Goal: Task Accomplishment & Management: Use online tool/utility

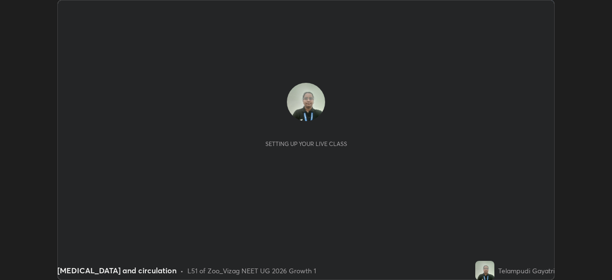
scroll to position [280, 612]
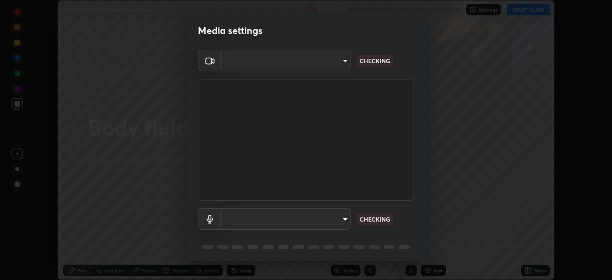
type input "d4617a7d2f559bd3252380f05f3b8909cd8fc89c71cae93ea608fdac764d706e"
type input "e8e509cf1a3afe8b7258d7c729533728a6451aecf283737c470902c079c77cd3"
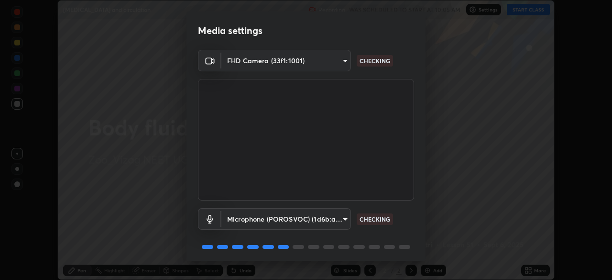
scroll to position [34, 0]
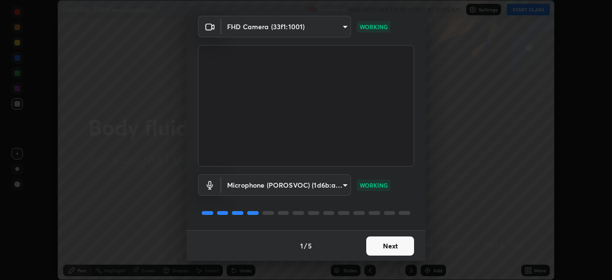
click at [391, 249] on button "Next" at bounding box center [390, 245] width 48 height 19
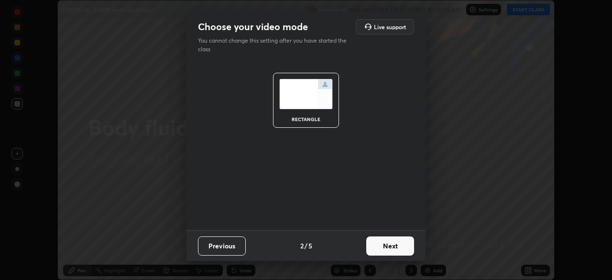
scroll to position [0, 0]
click at [395, 249] on button "Next" at bounding box center [390, 245] width 48 height 19
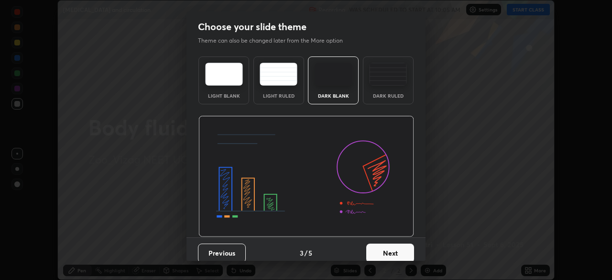
click at [392, 253] on button "Next" at bounding box center [390, 252] width 48 height 19
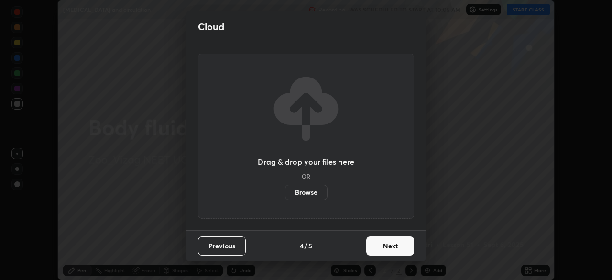
click at [395, 249] on button "Next" at bounding box center [390, 245] width 48 height 19
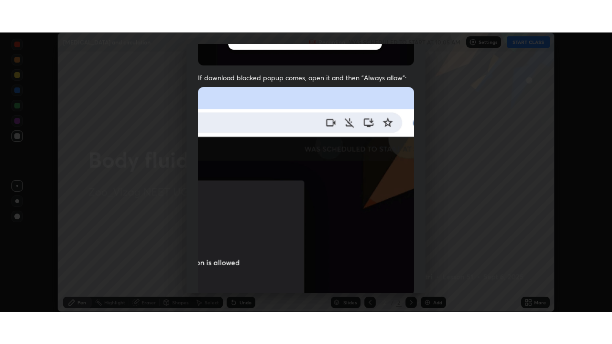
scroll to position [229, 0]
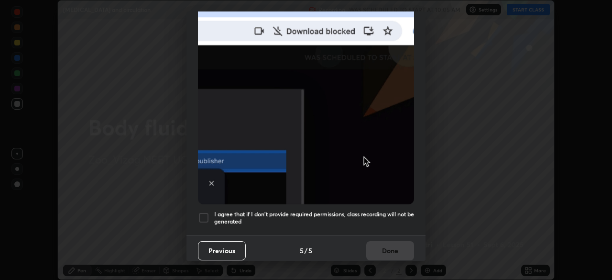
click at [208, 212] on div at bounding box center [203, 217] width 11 height 11
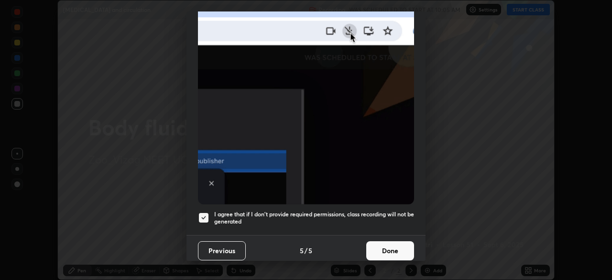
click at [383, 241] on button "Done" at bounding box center [390, 250] width 48 height 19
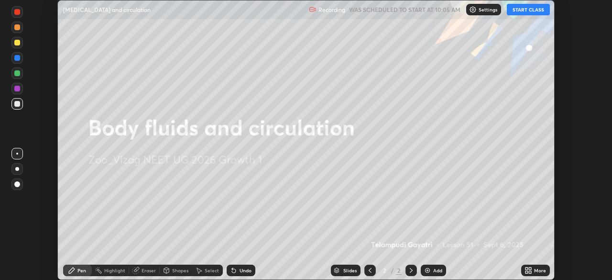
click at [535, 10] on button "START CLASS" at bounding box center [528, 9] width 43 height 11
click at [526, 272] on icon at bounding box center [527, 272] width 2 height 2
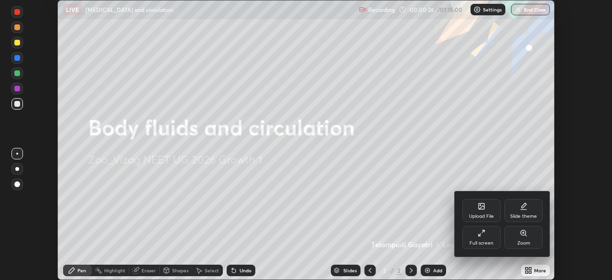
click at [484, 235] on icon at bounding box center [482, 233] width 8 height 8
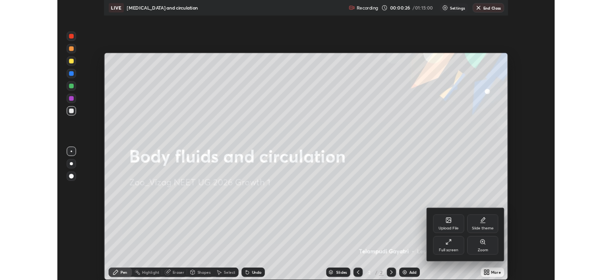
scroll to position [344, 612]
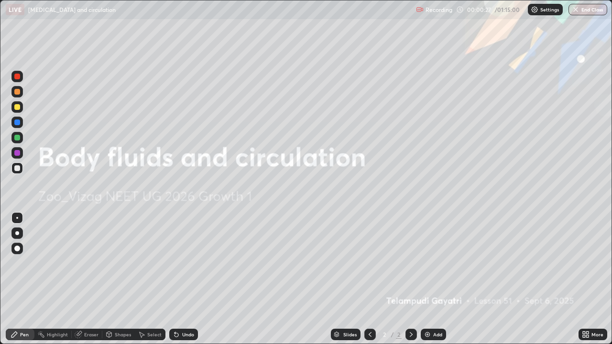
click at [410, 279] on icon at bounding box center [411, 335] width 8 height 8
click at [427, 279] on img at bounding box center [428, 335] width 8 height 8
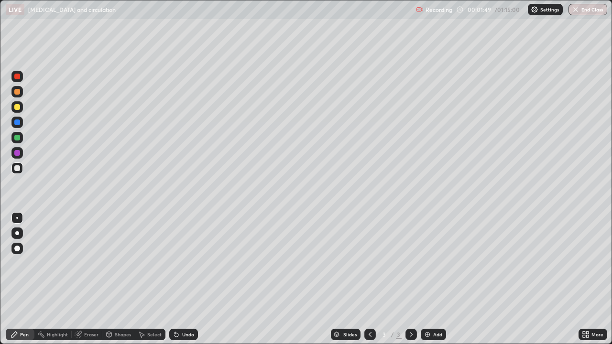
click at [17, 123] on div at bounding box center [17, 123] width 6 height 6
click at [15, 170] on div at bounding box center [17, 168] width 6 height 6
click at [18, 107] on div at bounding box center [17, 107] width 6 height 6
click at [18, 75] on div at bounding box center [17, 77] width 6 height 6
click at [20, 170] on div at bounding box center [17, 168] width 6 height 6
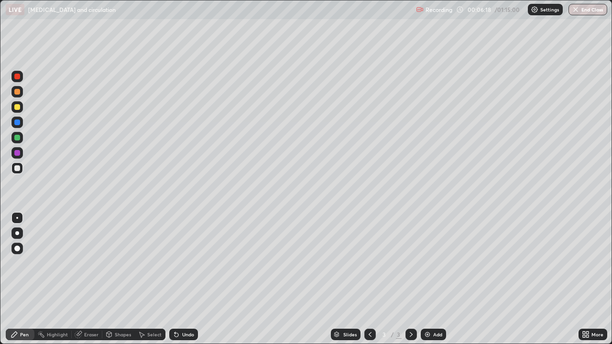
click at [19, 166] on div at bounding box center [17, 168] width 6 height 6
click at [16, 170] on div at bounding box center [17, 168] width 6 height 6
click at [80, 279] on div "Eraser" at bounding box center [87, 334] width 31 height 11
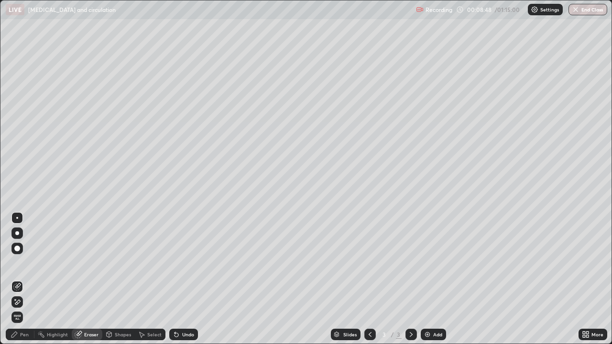
click at [19, 279] on div "Pen" at bounding box center [20, 334] width 29 height 11
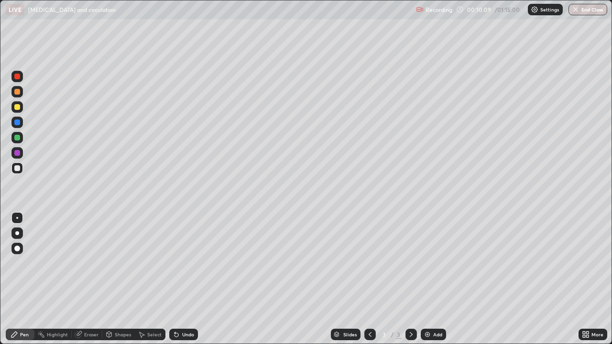
click at [18, 108] on div at bounding box center [17, 107] width 6 height 6
click at [17, 172] on div at bounding box center [16, 168] width 11 height 11
click at [147, 279] on div "Select" at bounding box center [154, 334] width 14 height 5
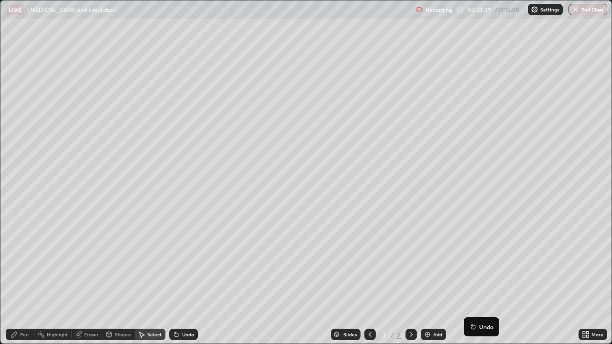
click at [88, 279] on div "Eraser" at bounding box center [87, 334] width 31 height 11
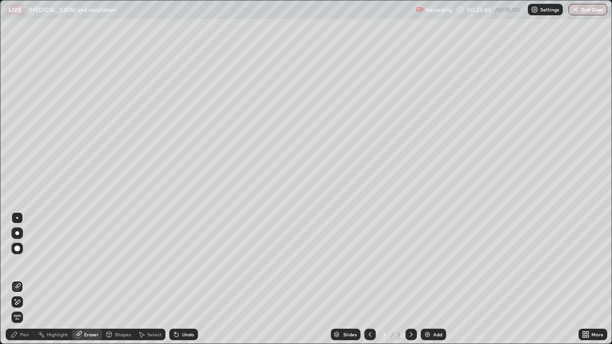
click at [145, 279] on div "Select" at bounding box center [150, 334] width 31 height 11
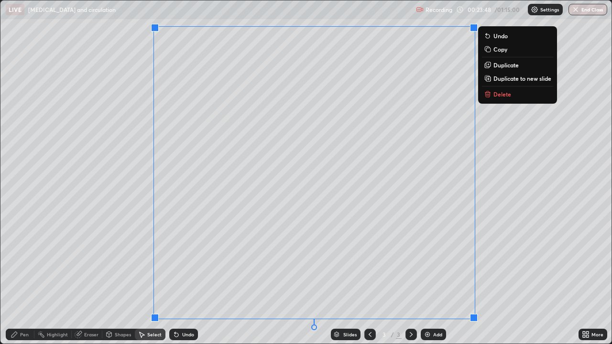
click at [503, 53] on p "Copy" at bounding box center [500, 49] width 14 height 8
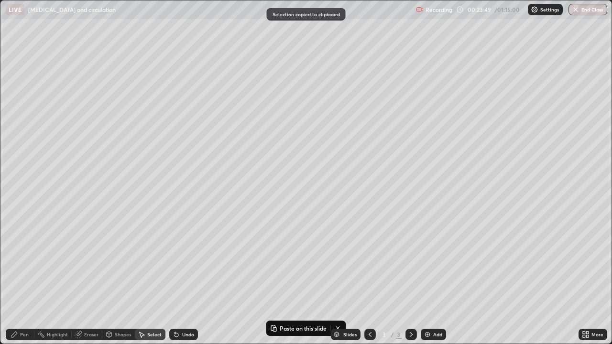
click at [428, 279] on img at bounding box center [428, 335] width 8 height 8
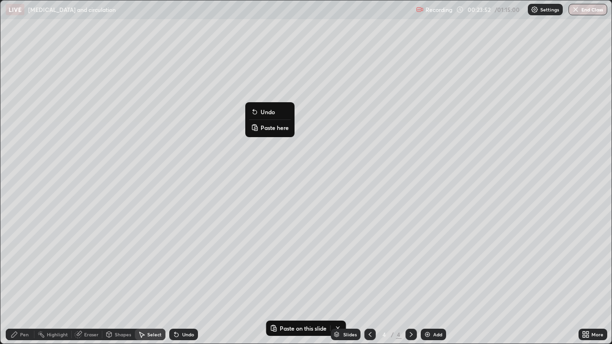
click at [274, 129] on p "Paste here" at bounding box center [275, 128] width 28 height 8
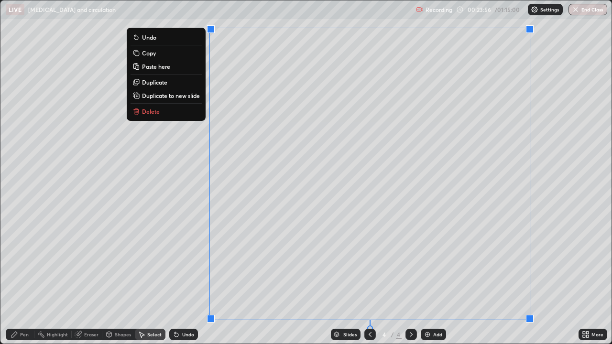
click at [533, 279] on div "Slides 4 / 4 Add" at bounding box center [388, 334] width 381 height 19
click at [74, 279] on div "0 ° Undo Copy Paste here Duplicate Duplicate to new slide Delete" at bounding box center [305, 171] width 611 height 343
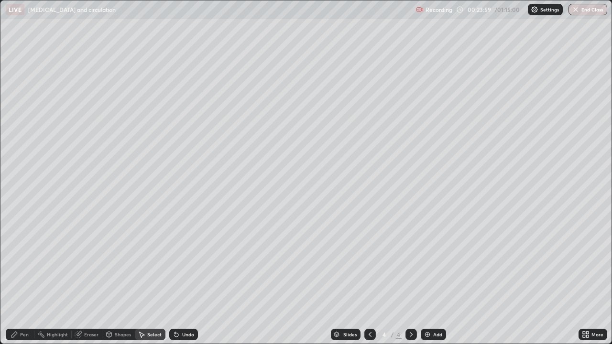
click at [78, 279] on icon at bounding box center [78, 335] width 6 height 6
click at [17, 250] on div at bounding box center [17, 249] width 6 height 6
click at [18, 279] on icon at bounding box center [15, 335] width 8 height 8
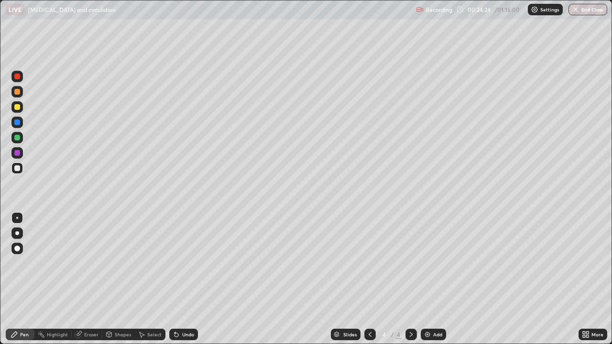
click at [17, 137] on div at bounding box center [17, 138] width 6 height 6
click at [86, 279] on div "Eraser" at bounding box center [91, 334] width 14 height 5
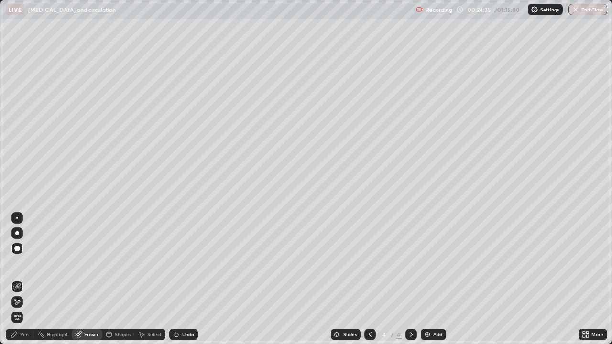
click at [21, 279] on div "Pen" at bounding box center [24, 334] width 9 height 5
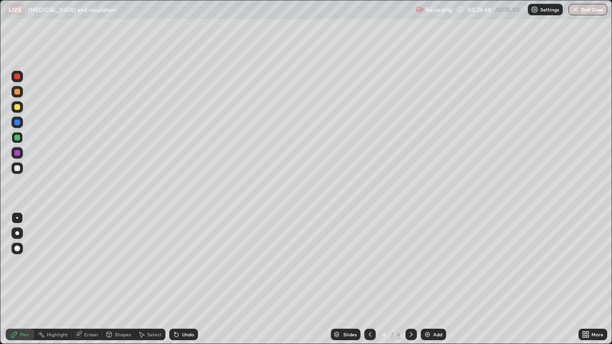
click at [583, 279] on icon at bounding box center [584, 336] width 2 height 2
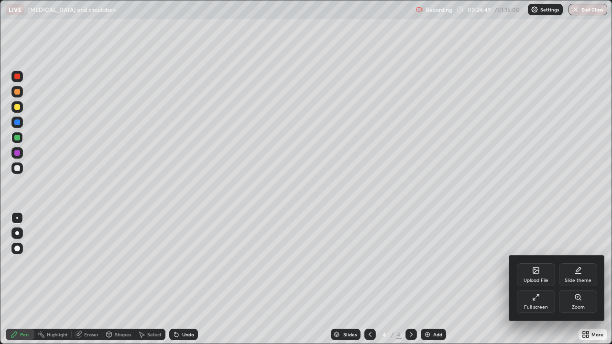
click at [538, 279] on icon at bounding box center [536, 298] width 8 height 8
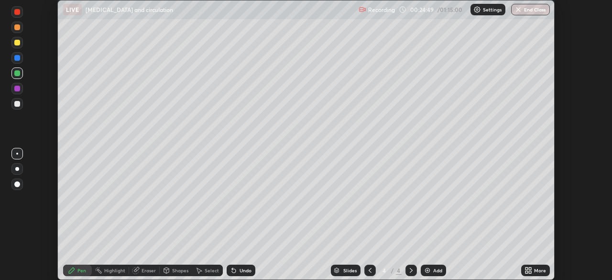
scroll to position [47539, 47206]
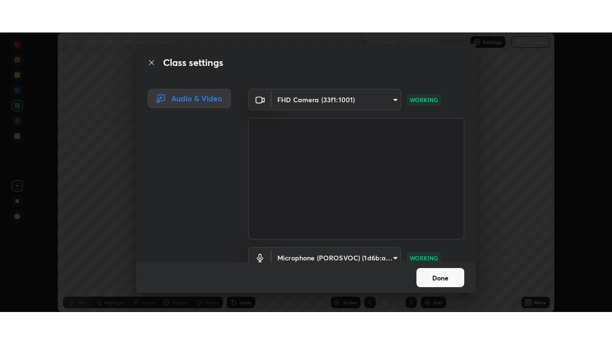
scroll to position [44, 0]
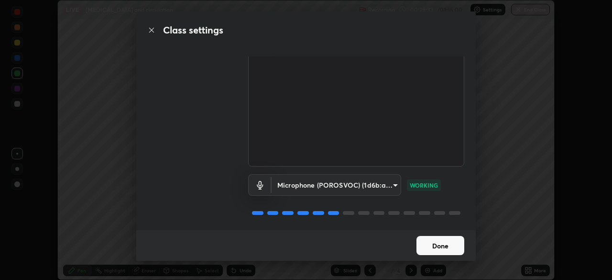
click at [442, 244] on button "Done" at bounding box center [440, 245] width 48 height 19
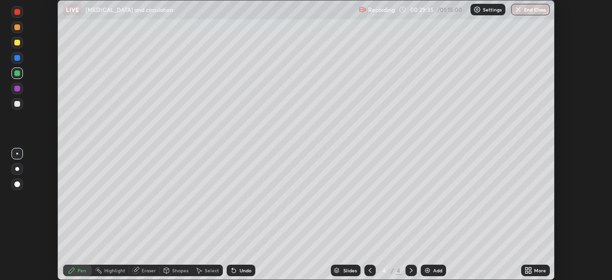
click at [530, 272] on icon at bounding box center [530, 272] width 2 height 2
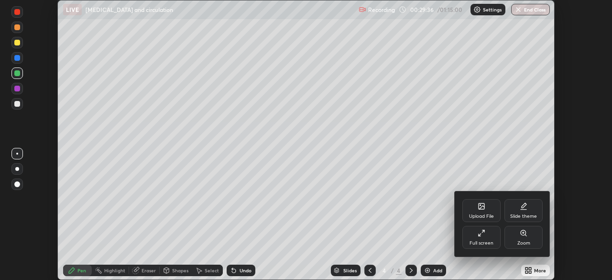
click at [482, 236] on icon at bounding box center [482, 233] width 8 height 8
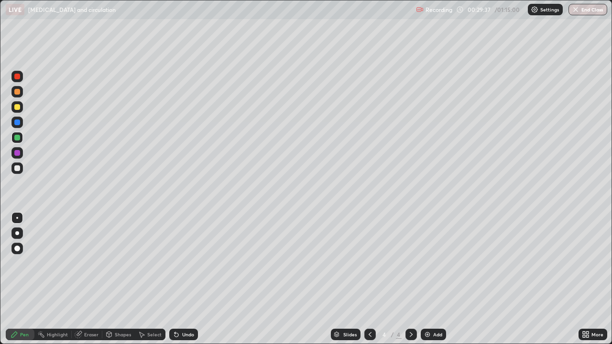
scroll to position [344, 612]
click at [19, 170] on div at bounding box center [17, 168] width 6 height 6
click at [16, 90] on div at bounding box center [17, 92] width 6 height 6
click at [18, 107] on div at bounding box center [17, 107] width 6 height 6
click at [17, 95] on div at bounding box center [16, 91] width 11 height 11
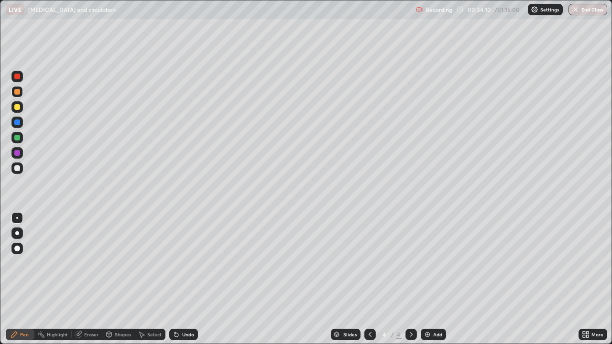
click at [22, 171] on div at bounding box center [16, 168] width 11 height 11
click at [83, 279] on div "Eraser" at bounding box center [87, 334] width 31 height 11
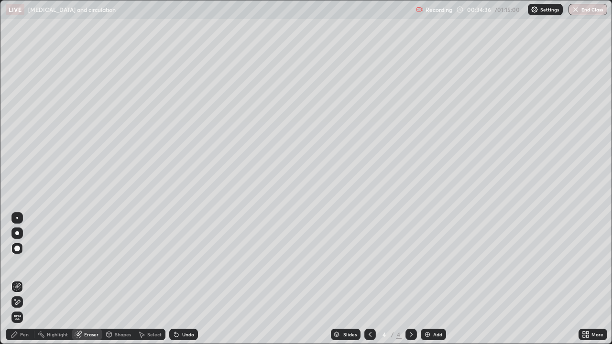
click at [21, 279] on div "Pen" at bounding box center [24, 334] width 9 height 5
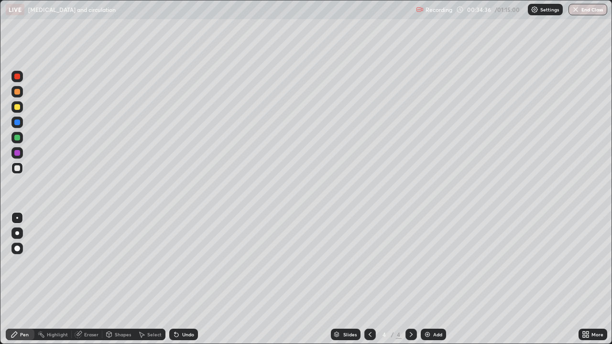
click at [15, 139] on div at bounding box center [17, 138] width 6 height 6
click at [12, 108] on div at bounding box center [16, 106] width 11 height 11
click at [20, 92] on div at bounding box center [17, 92] width 6 height 6
click at [18, 168] on div at bounding box center [17, 168] width 6 height 6
click at [17, 169] on div at bounding box center [17, 168] width 6 height 6
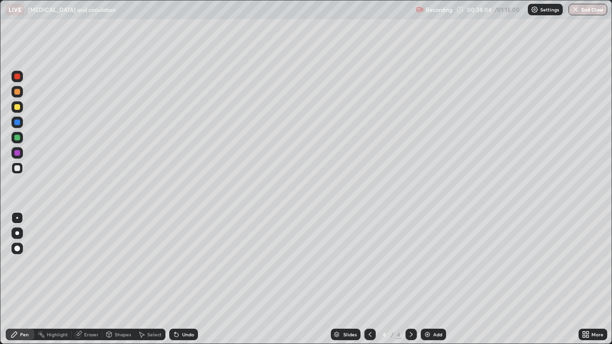
click at [88, 279] on div "Eraser" at bounding box center [91, 334] width 14 height 5
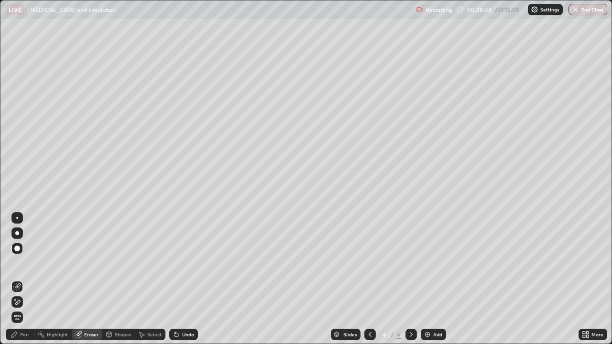
click at [23, 279] on div "Pen" at bounding box center [24, 334] width 9 height 5
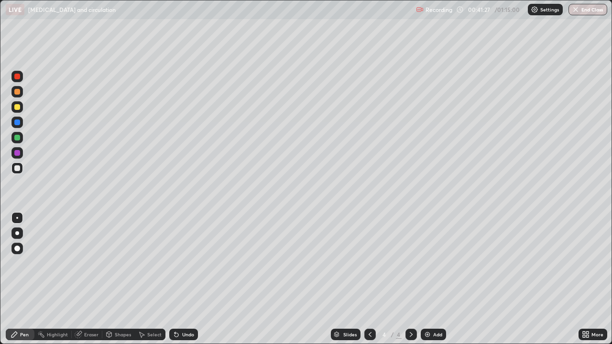
click at [369, 279] on icon at bounding box center [370, 335] width 8 height 8
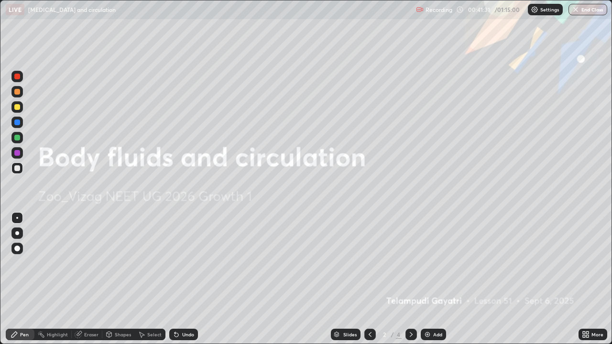
click at [409, 279] on icon at bounding box center [411, 335] width 8 height 8
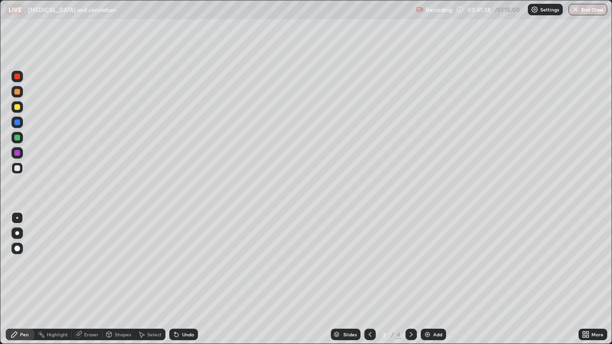
click at [142, 279] on icon at bounding box center [142, 335] width 5 height 6
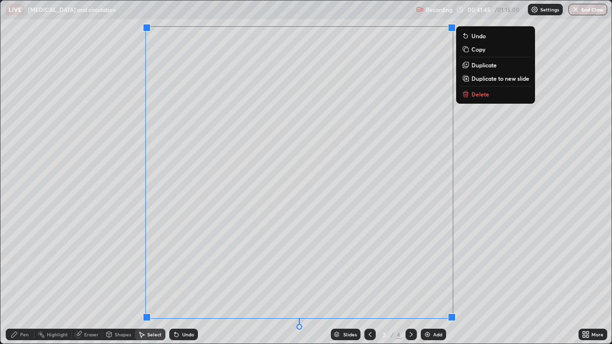
click at [482, 52] on p "Copy" at bounding box center [478, 49] width 14 height 8
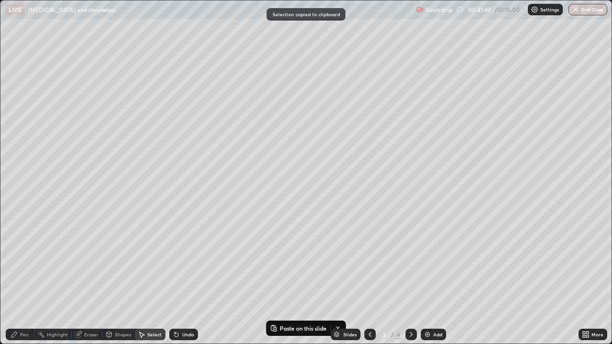
click at [410, 279] on icon at bounding box center [411, 335] width 8 height 8
click at [427, 279] on img at bounding box center [428, 335] width 8 height 8
click at [369, 279] on icon at bounding box center [370, 334] width 3 height 5
click at [411, 279] on icon at bounding box center [411, 335] width 8 height 8
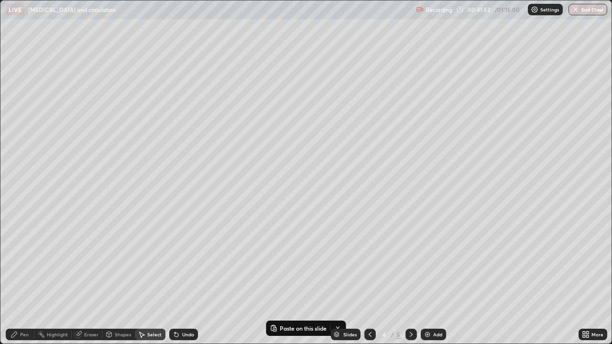
click at [410, 279] on icon at bounding box center [411, 335] width 8 height 8
click at [225, 105] on p "Paste here" at bounding box center [222, 104] width 28 height 8
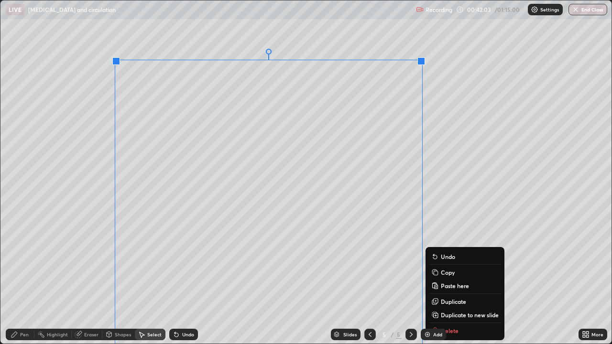
click at [80, 279] on div "0 ° Undo Copy Paste here Duplicate Duplicate to new slide Delete" at bounding box center [305, 171] width 611 height 343
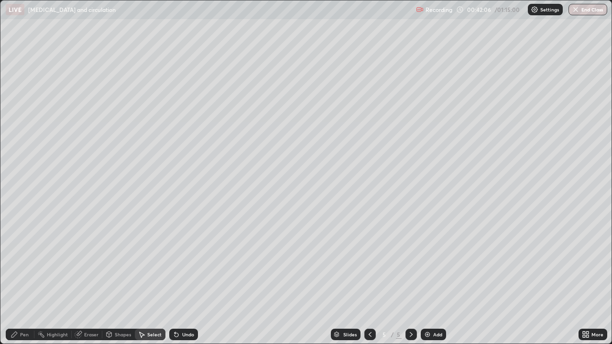
click at [82, 279] on div "Eraser" at bounding box center [87, 334] width 31 height 11
click at [17, 218] on div at bounding box center [17, 218] width 2 height 2
click at [19, 279] on div "Pen" at bounding box center [20, 334] width 29 height 11
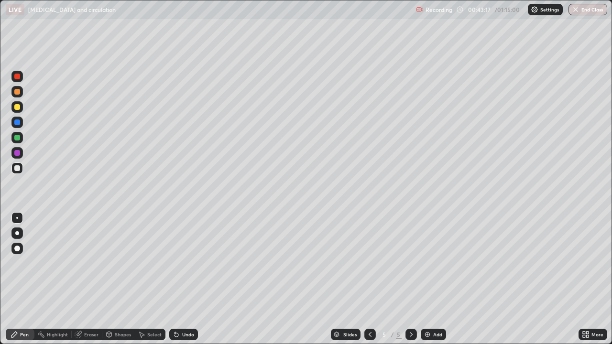
click at [18, 124] on div at bounding box center [17, 123] width 6 height 6
click at [82, 279] on div "Eraser" at bounding box center [87, 334] width 31 height 11
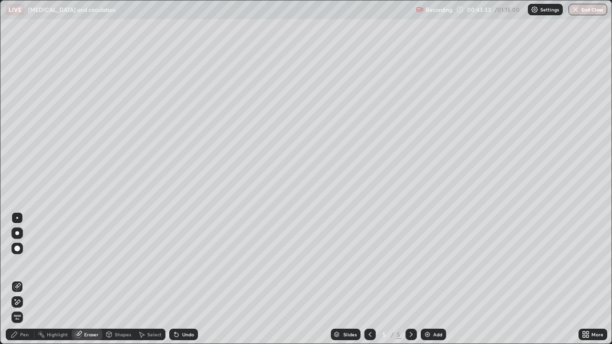
click at [22, 279] on div "Pen" at bounding box center [24, 334] width 9 height 5
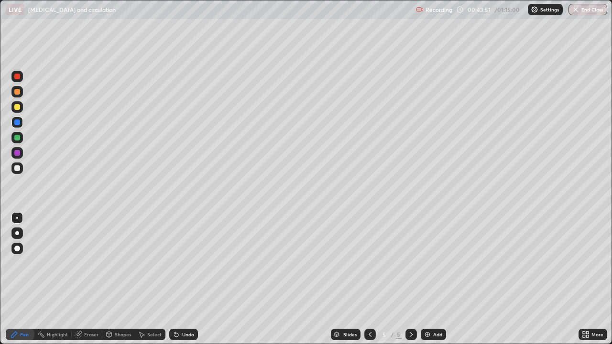
click at [16, 168] on div at bounding box center [17, 168] width 6 height 6
click at [18, 110] on div at bounding box center [17, 107] width 6 height 6
click at [77, 279] on icon at bounding box center [78, 335] width 6 height 6
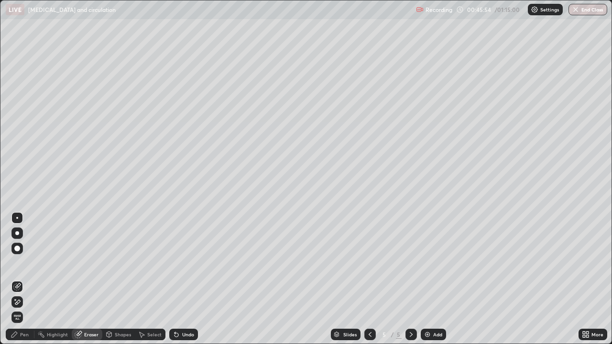
click at [19, 279] on div "Pen" at bounding box center [20, 334] width 29 height 11
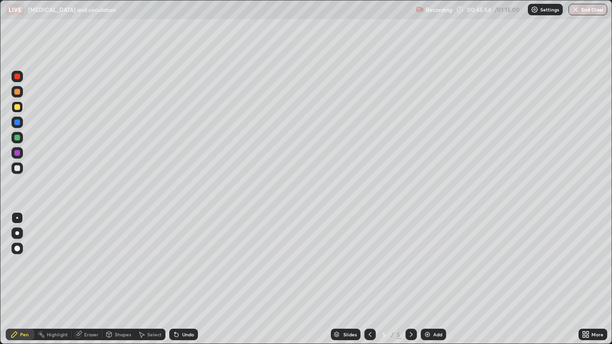
click at [19, 279] on div "Pen" at bounding box center [20, 334] width 29 height 11
click at [22, 279] on div "Pen" at bounding box center [24, 334] width 9 height 5
click at [21, 279] on div "Pen" at bounding box center [24, 334] width 9 height 5
click at [17, 169] on div at bounding box center [17, 168] width 6 height 6
click at [17, 77] on div at bounding box center [17, 77] width 6 height 6
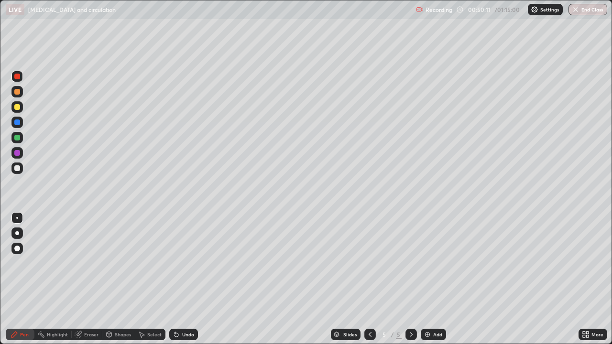
click at [80, 279] on div "Eraser" at bounding box center [87, 334] width 31 height 11
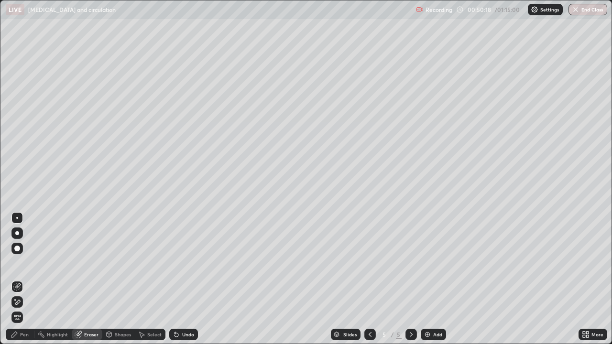
click at [21, 279] on div "Pen" at bounding box center [24, 334] width 9 height 5
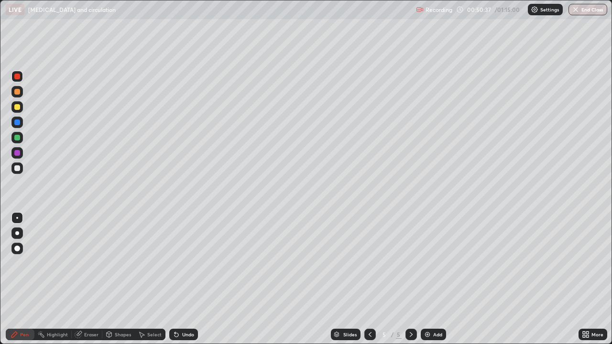
click at [18, 168] on div at bounding box center [17, 168] width 6 height 6
click at [94, 279] on div "Eraser" at bounding box center [91, 334] width 14 height 5
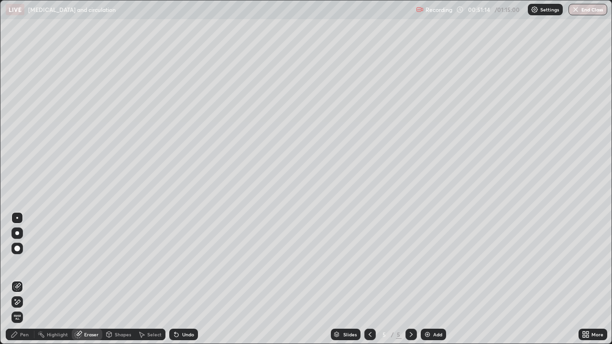
click at [27, 279] on div "Pen" at bounding box center [24, 334] width 9 height 5
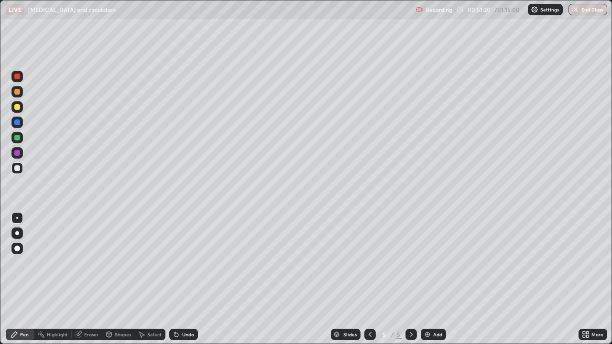
click at [89, 279] on div "Eraser" at bounding box center [91, 334] width 14 height 5
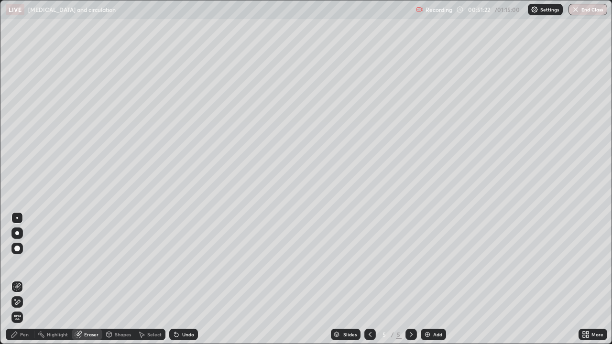
click at [25, 279] on div "Pen" at bounding box center [24, 334] width 9 height 5
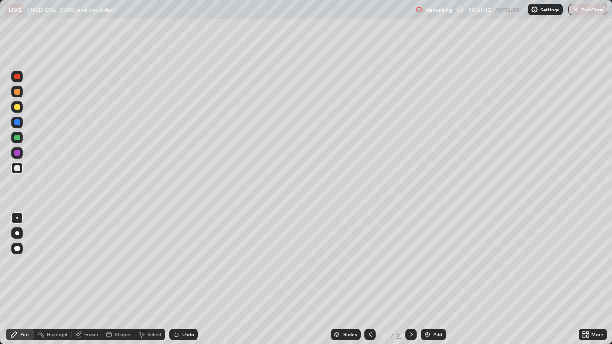
click at [16, 107] on div at bounding box center [17, 107] width 6 height 6
click at [429, 279] on img at bounding box center [428, 335] width 8 height 8
click at [369, 279] on icon at bounding box center [370, 335] width 8 height 8
click at [370, 279] on icon at bounding box center [370, 335] width 8 height 8
click at [368, 279] on icon at bounding box center [370, 335] width 8 height 8
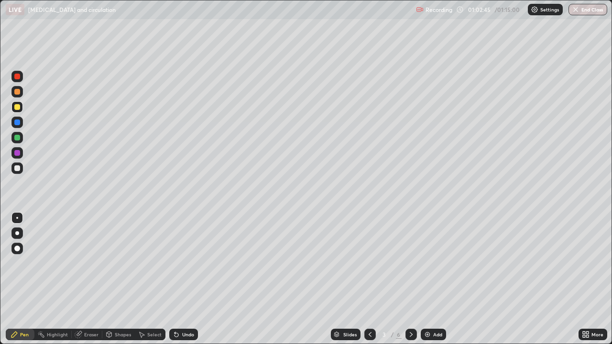
click at [145, 279] on div "Select" at bounding box center [150, 334] width 31 height 11
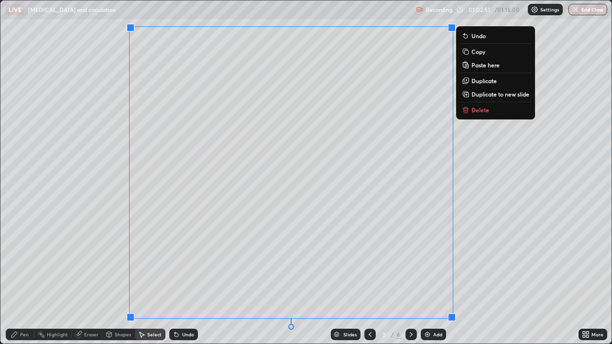
click at [479, 55] on button "Copy" at bounding box center [495, 51] width 71 height 11
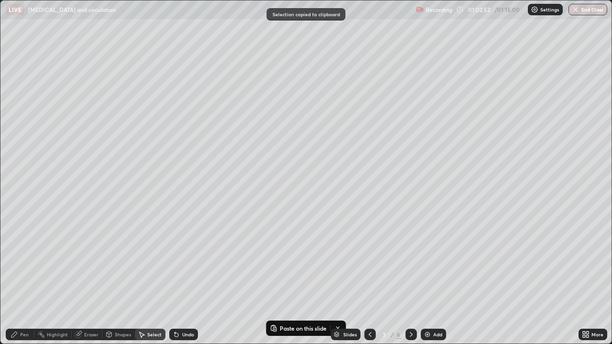
click at [427, 279] on img at bounding box center [428, 335] width 8 height 8
click at [424, 279] on img at bounding box center [428, 335] width 8 height 8
click at [369, 279] on icon at bounding box center [370, 335] width 8 height 8
click at [410, 279] on icon at bounding box center [411, 335] width 8 height 8
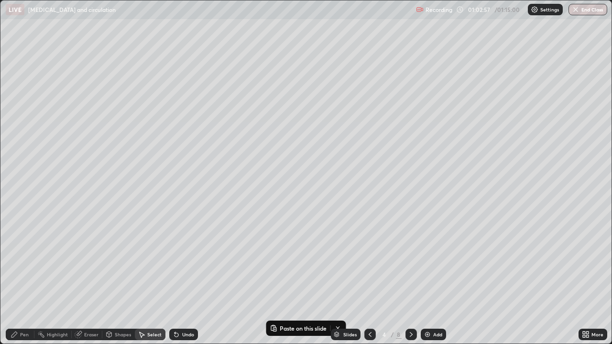
click at [409, 279] on icon at bounding box center [411, 335] width 8 height 8
click at [411, 279] on icon at bounding box center [411, 335] width 8 height 8
click at [409, 279] on icon at bounding box center [411, 335] width 8 height 8
click at [410, 279] on icon at bounding box center [411, 335] width 8 height 8
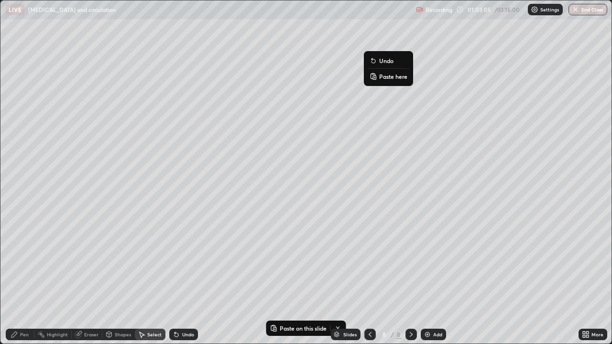
click at [393, 78] on p "Paste here" at bounding box center [393, 77] width 28 height 8
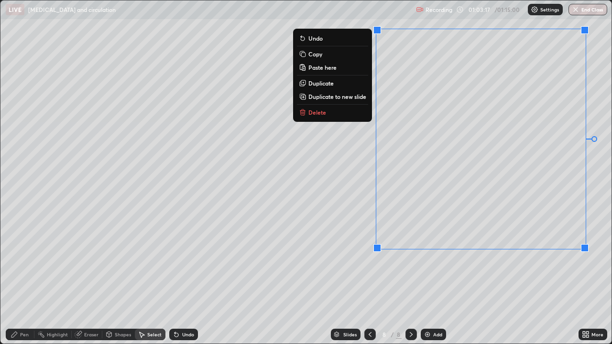
click at [344, 266] on div "0 ° Undo Copy Paste here Duplicate Duplicate to new slide Delete" at bounding box center [305, 171] width 611 height 343
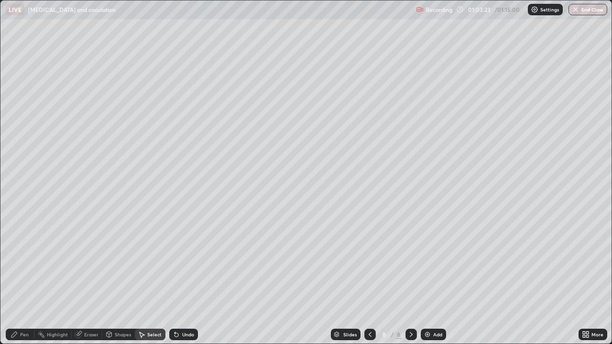
click at [83, 279] on div "Eraser" at bounding box center [87, 334] width 31 height 11
click at [84, 279] on div "Eraser" at bounding box center [91, 334] width 14 height 5
click at [15, 279] on icon at bounding box center [14, 335] width 6 height 6
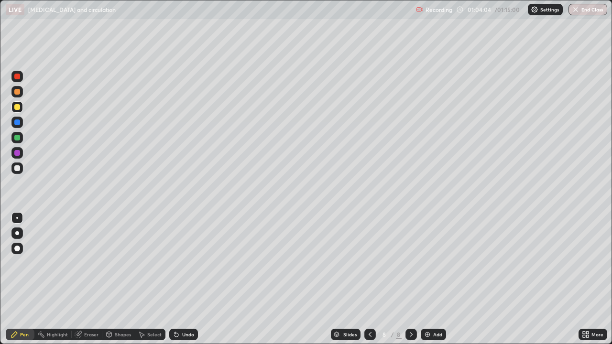
click at [17, 170] on div at bounding box center [17, 168] width 6 height 6
click at [91, 279] on div "Eraser" at bounding box center [91, 334] width 14 height 5
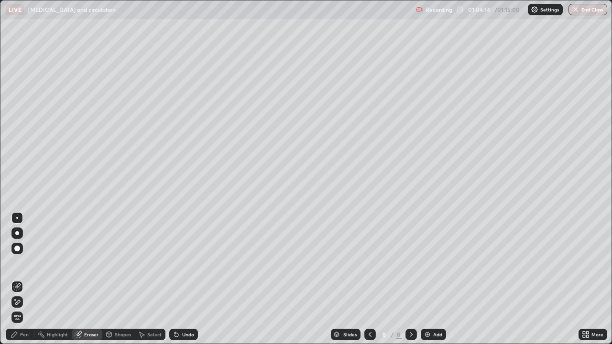
click at [16, 279] on icon at bounding box center [15, 335] width 8 height 8
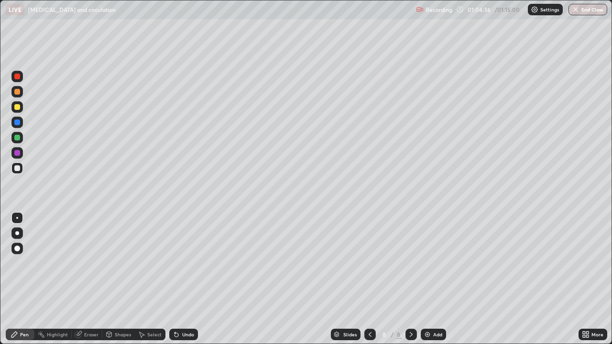
click at [21, 107] on div at bounding box center [16, 106] width 11 height 11
click at [17, 139] on div at bounding box center [17, 138] width 6 height 6
click at [17, 106] on div at bounding box center [17, 107] width 6 height 6
click at [18, 92] on div at bounding box center [17, 92] width 6 height 6
click at [18, 139] on div at bounding box center [17, 138] width 6 height 6
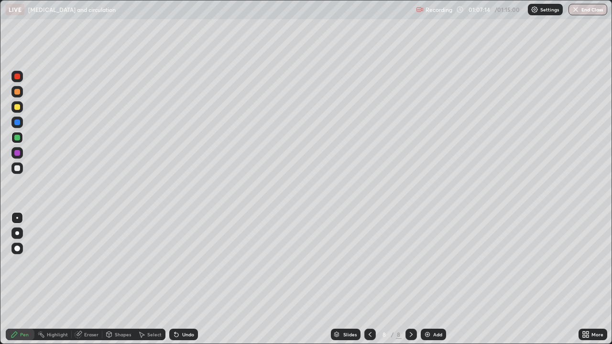
click at [16, 105] on div at bounding box center [17, 107] width 6 height 6
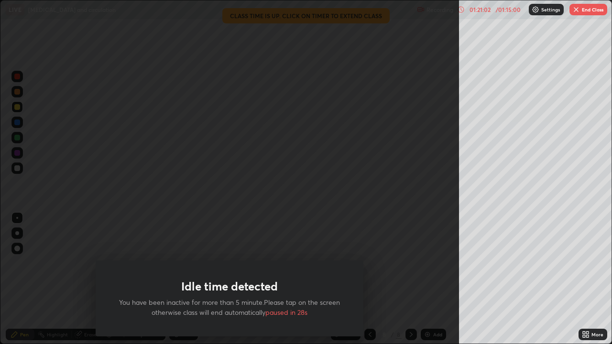
click at [583, 13] on button "End Class" at bounding box center [589, 9] width 38 height 11
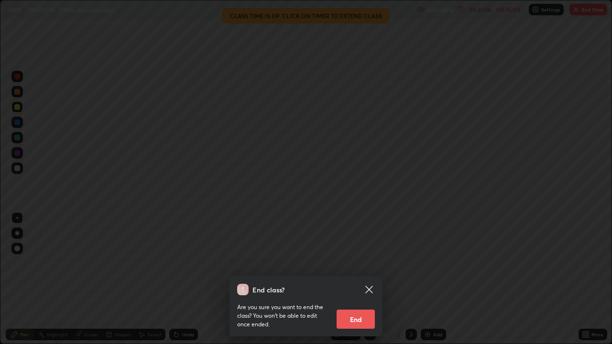
click at [370, 279] on button "End" at bounding box center [356, 319] width 38 height 19
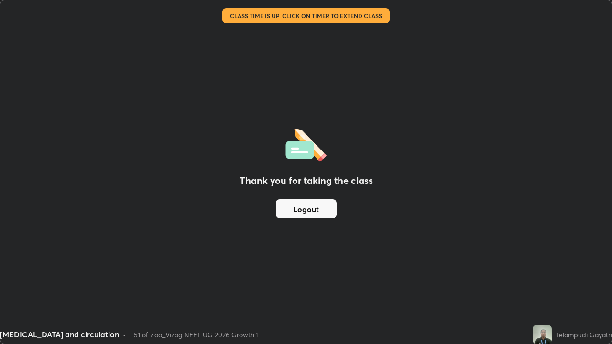
click at [288, 212] on button "Logout" at bounding box center [306, 208] width 61 height 19
click at [292, 210] on button "Logout" at bounding box center [306, 208] width 61 height 19
click at [296, 211] on button "Logout" at bounding box center [306, 208] width 61 height 19
click at [311, 213] on button "Logout" at bounding box center [306, 208] width 61 height 19
click at [306, 210] on button "Logout" at bounding box center [306, 208] width 61 height 19
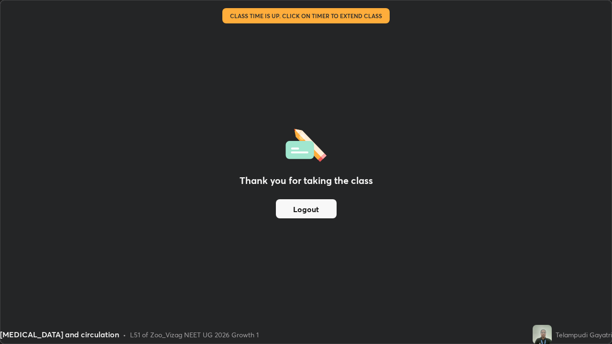
click at [303, 211] on button "Logout" at bounding box center [306, 208] width 61 height 19
